Goal: Complete application form

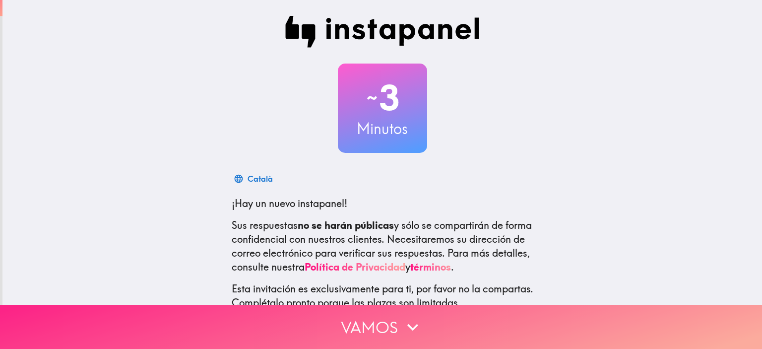
click at [586, 305] on button "Vamos" at bounding box center [381, 327] width 762 height 44
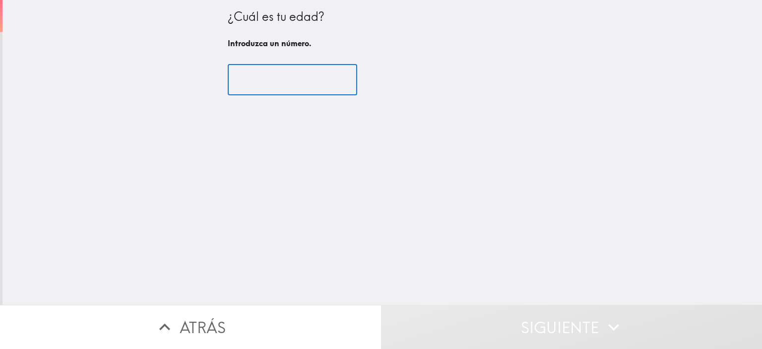
click at [284, 83] on input "number" at bounding box center [293, 80] width 130 height 31
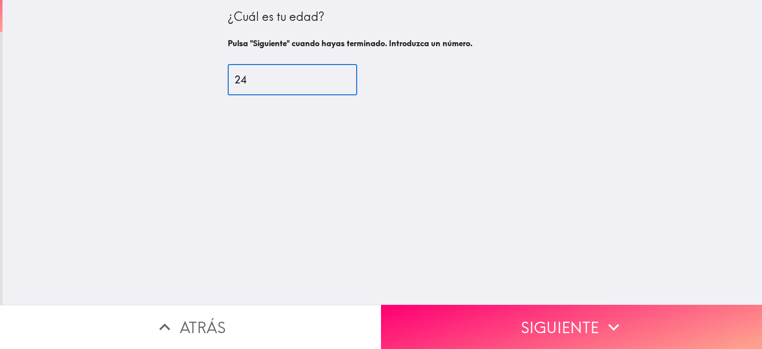
type input "24"
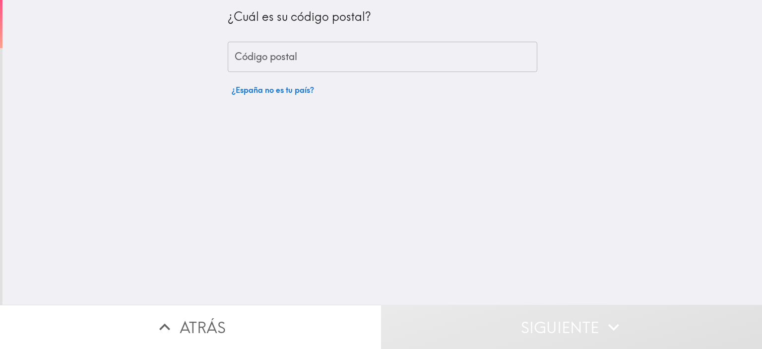
click at [286, 63] on input "Código postal" at bounding box center [383, 57] width 310 height 31
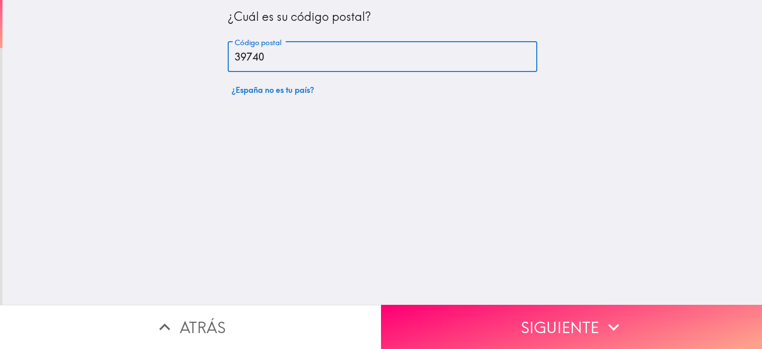
type input "39740"
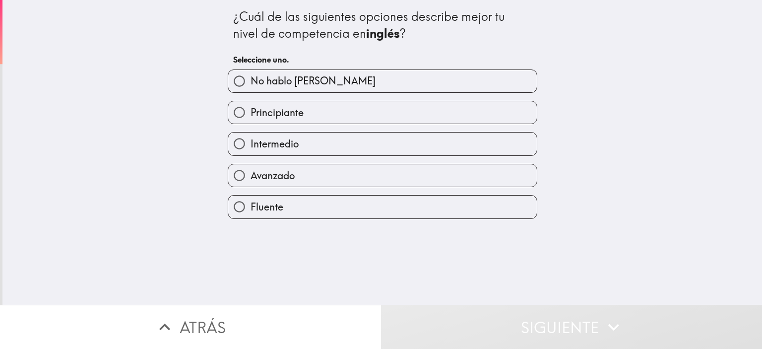
click at [288, 138] on span "Intermedio" at bounding box center [275, 144] width 48 height 14
click at [251, 138] on input "Intermedio" at bounding box center [239, 144] width 22 height 22
radio input "true"
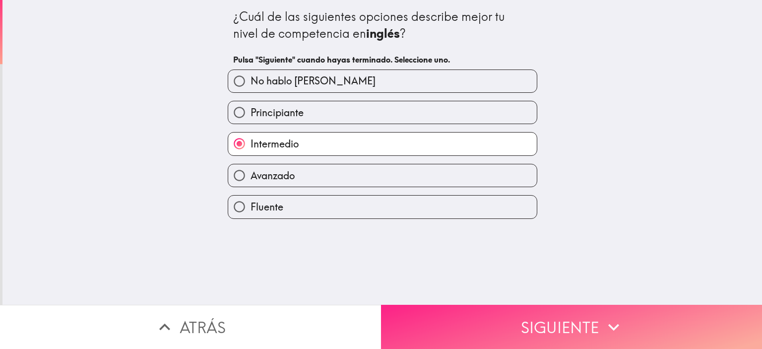
click at [427, 305] on button "Siguiente" at bounding box center [571, 327] width 381 height 44
